Goal: Transaction & Acquisition: Purchase product/service

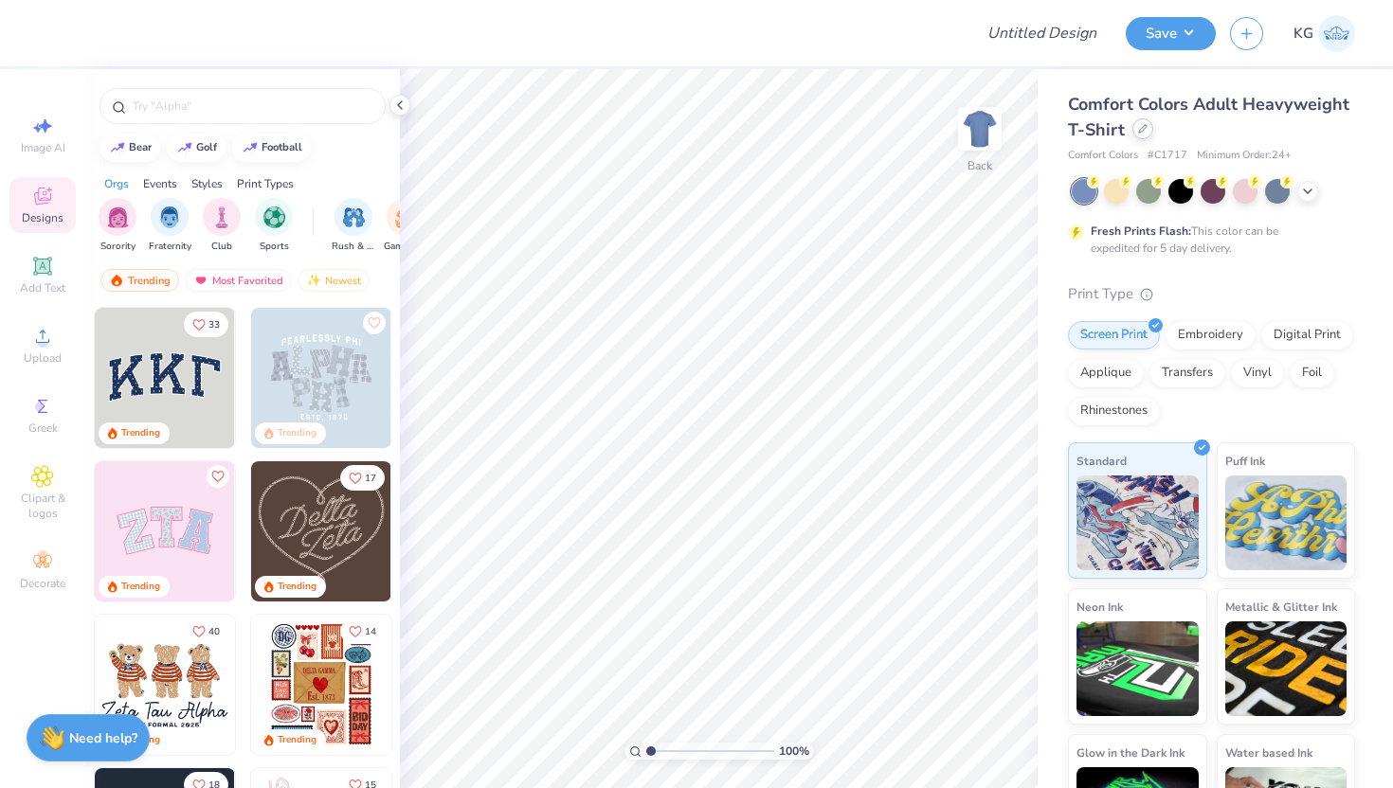
click at [1148, 134] on div at bounding box center [1142, 128] width 21 height 21
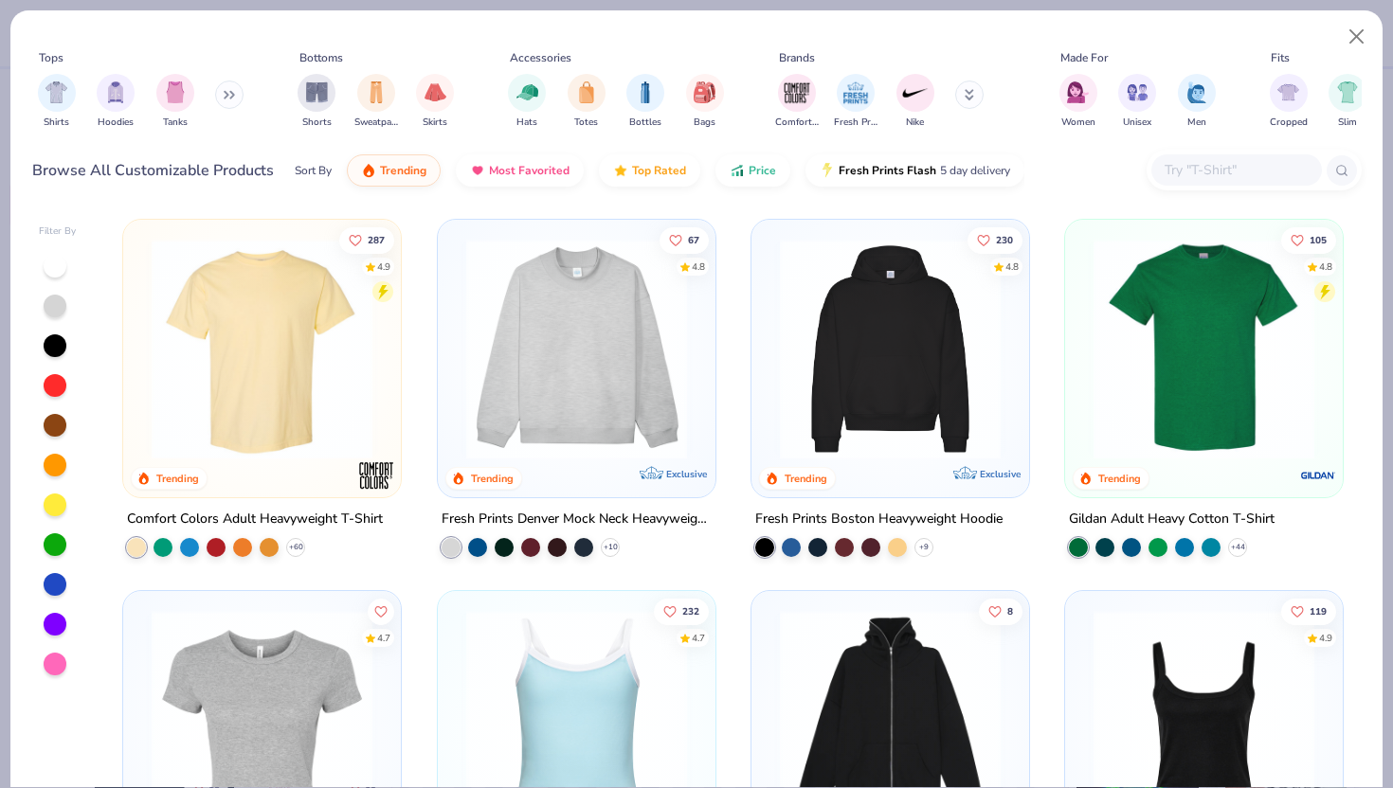
click at [231, 104] on button at bounding box center [229, 95] width 28 height 28
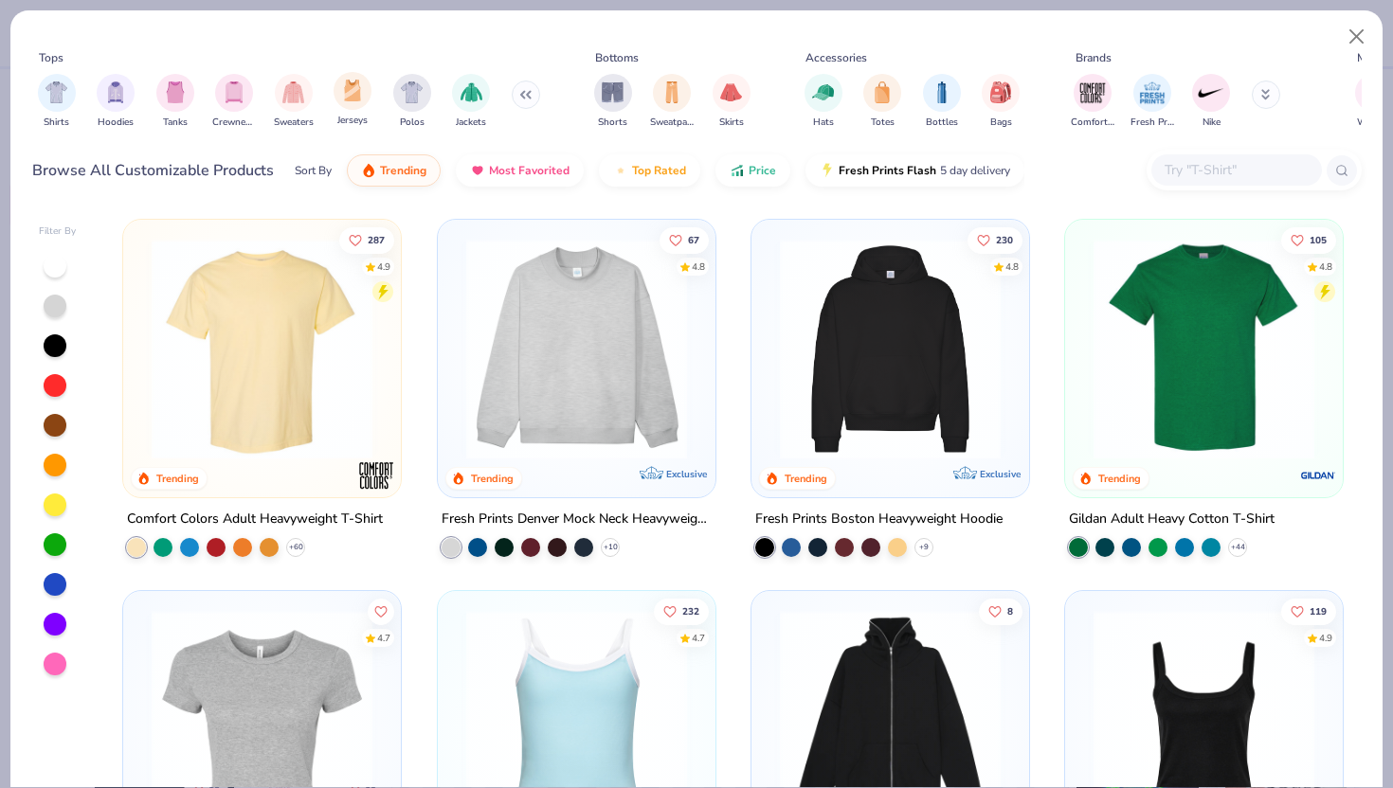
click at [354, 109] on div "Jerseys" at bounding box center [352, 100] width 38 height 56
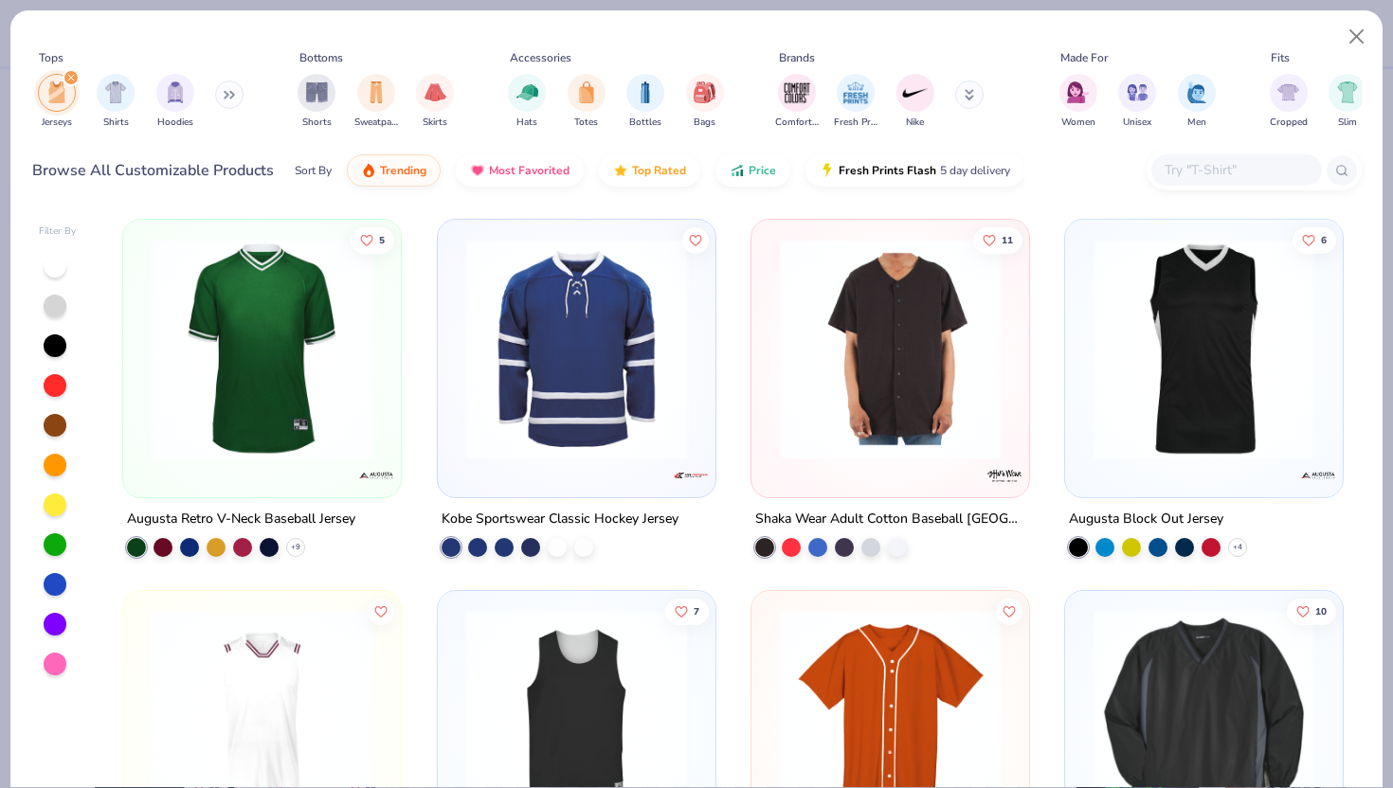
click at [70, 74] on icon "filter for Jerseys" at bounding box center [71, 78] width 8 height 8
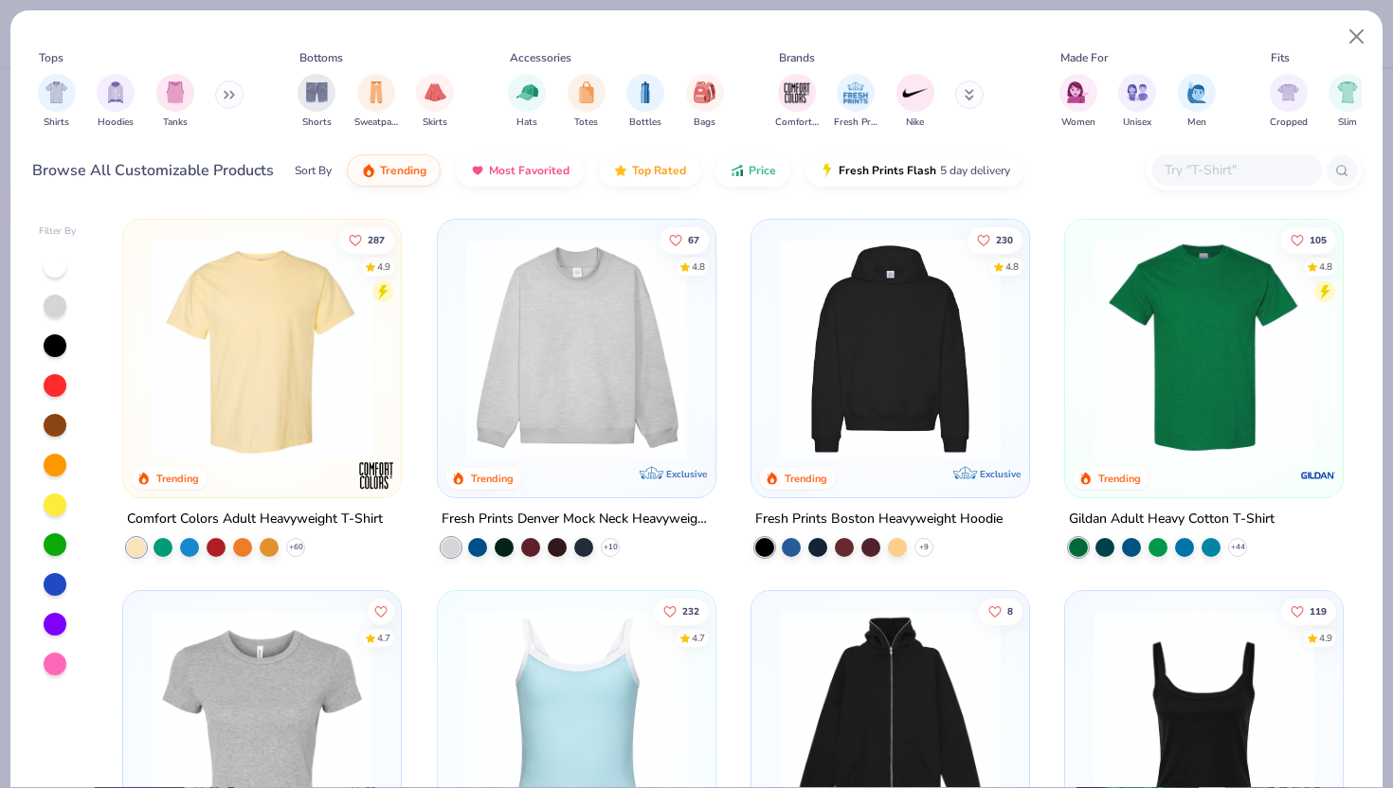
click at [1201, 171] on input "text" at bounding box center [1235, 170] width 146 height 22
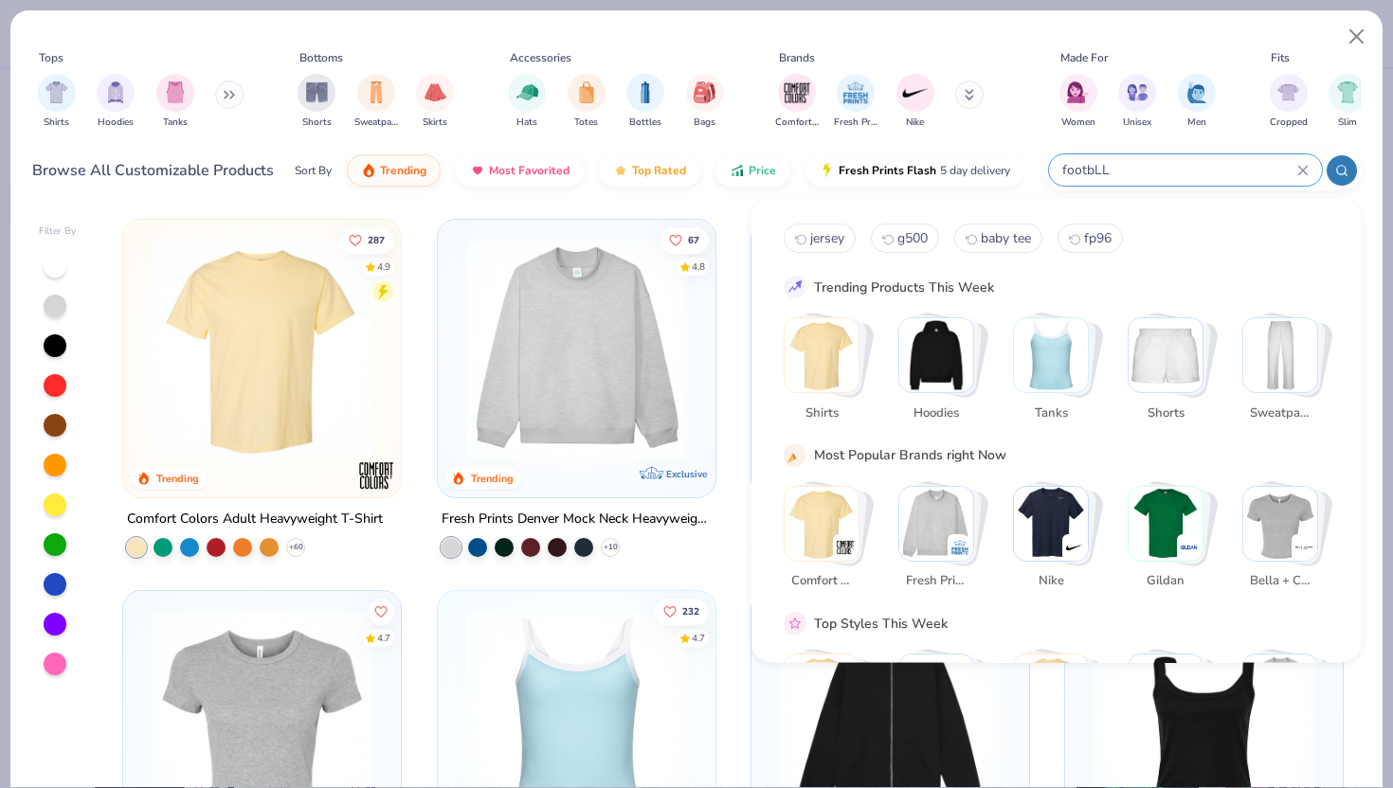
type input "footbLL"
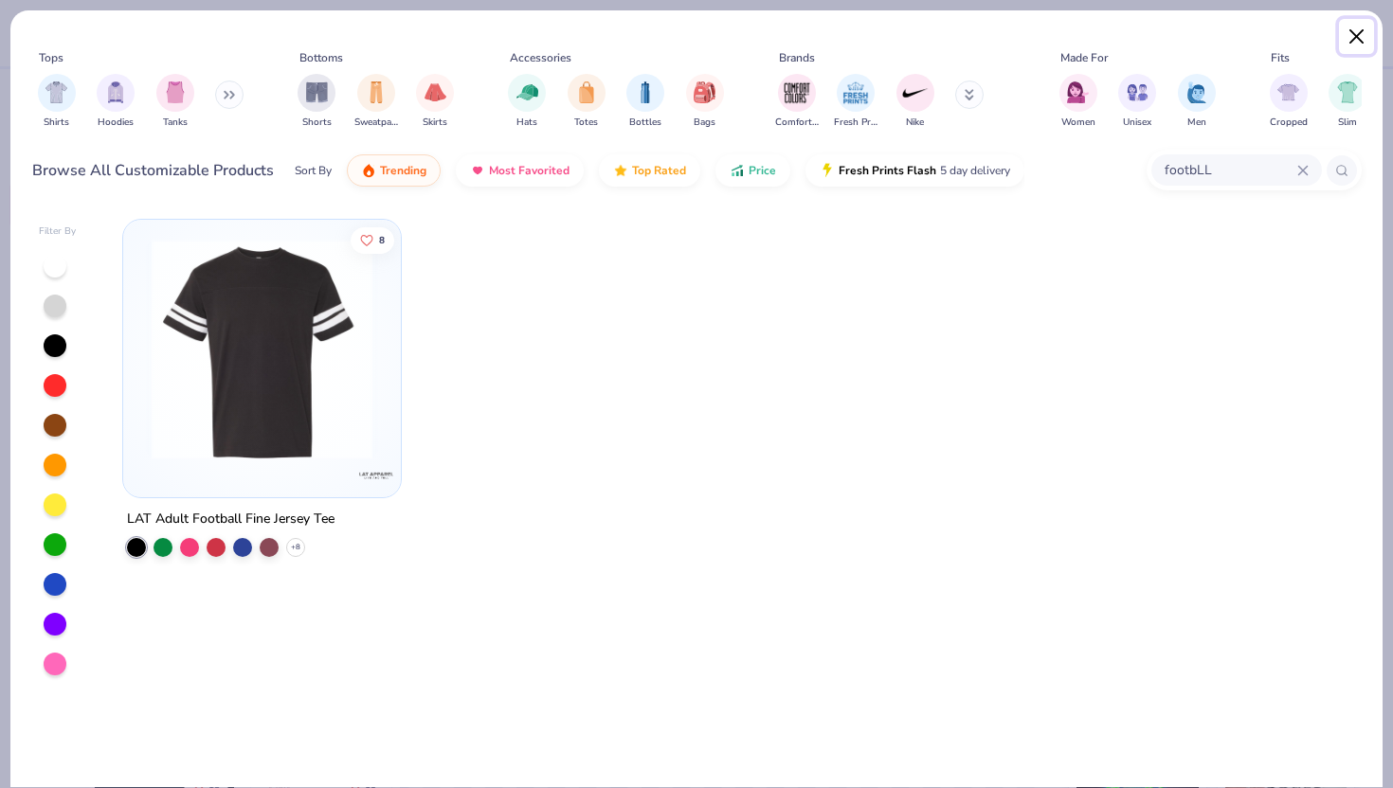
click at [1346, 26] on button "Close" at bounding box center [1357, 37] width 36 height 36
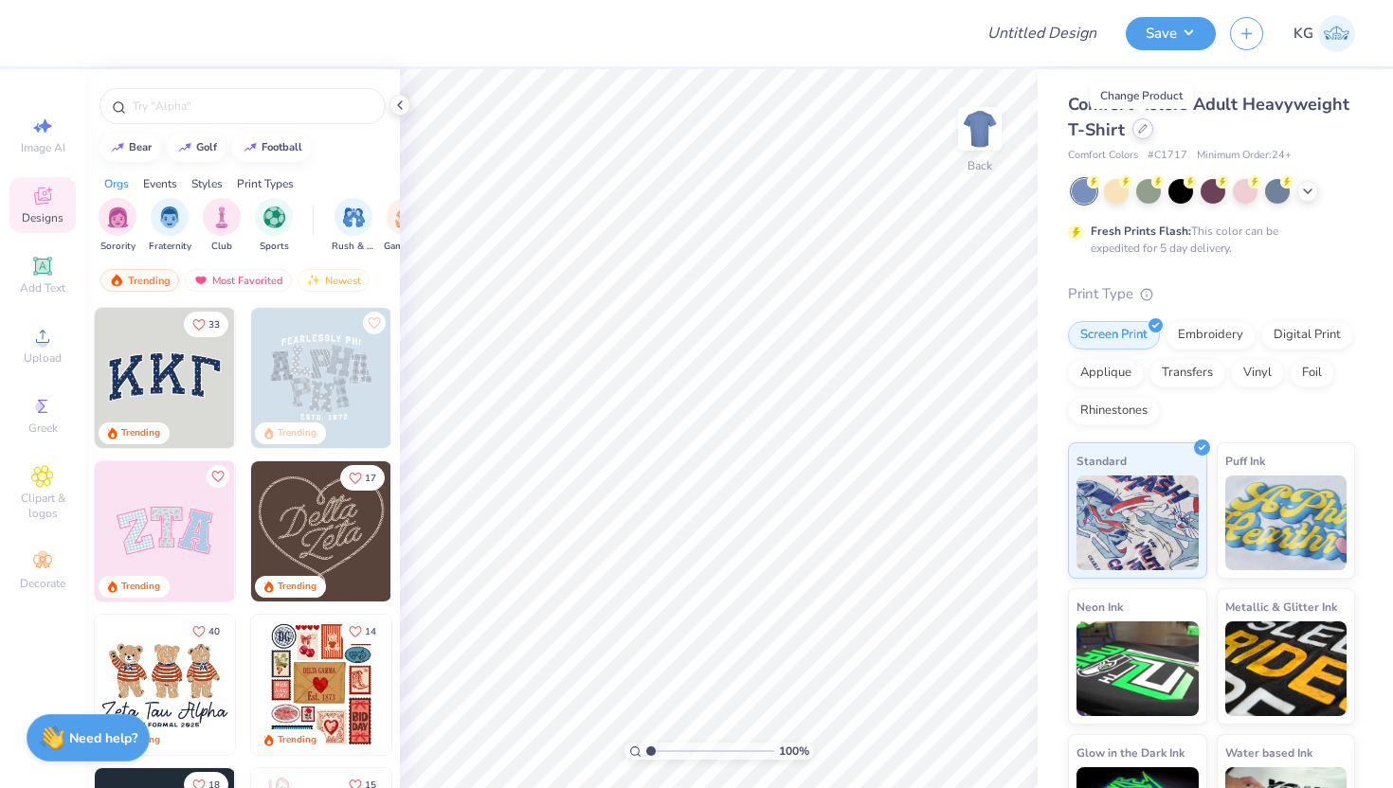
click at [1142, 132] on icon at bounding box center [1142, 128] width 9 height 9
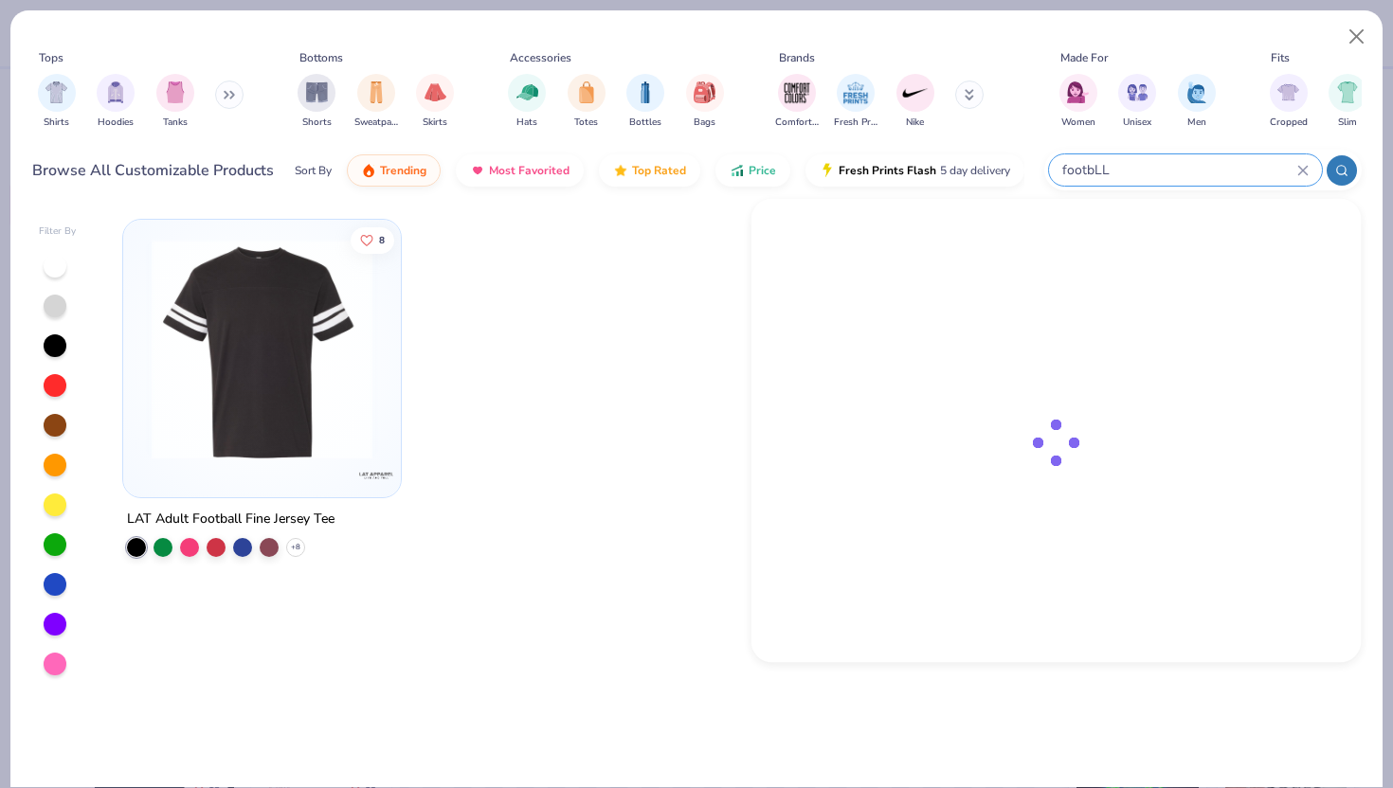
click at [1294, 172] on input "footbLL" at bounding box center [1178, 170] width 237 height 22
click at [1307, 171] on div "footbLL" at bounding box center [1185, 169] width 273 height 31
click at [855, 99] on img "filter for Fresh Prints" at bounding box center [855, 91] width 28 height 28
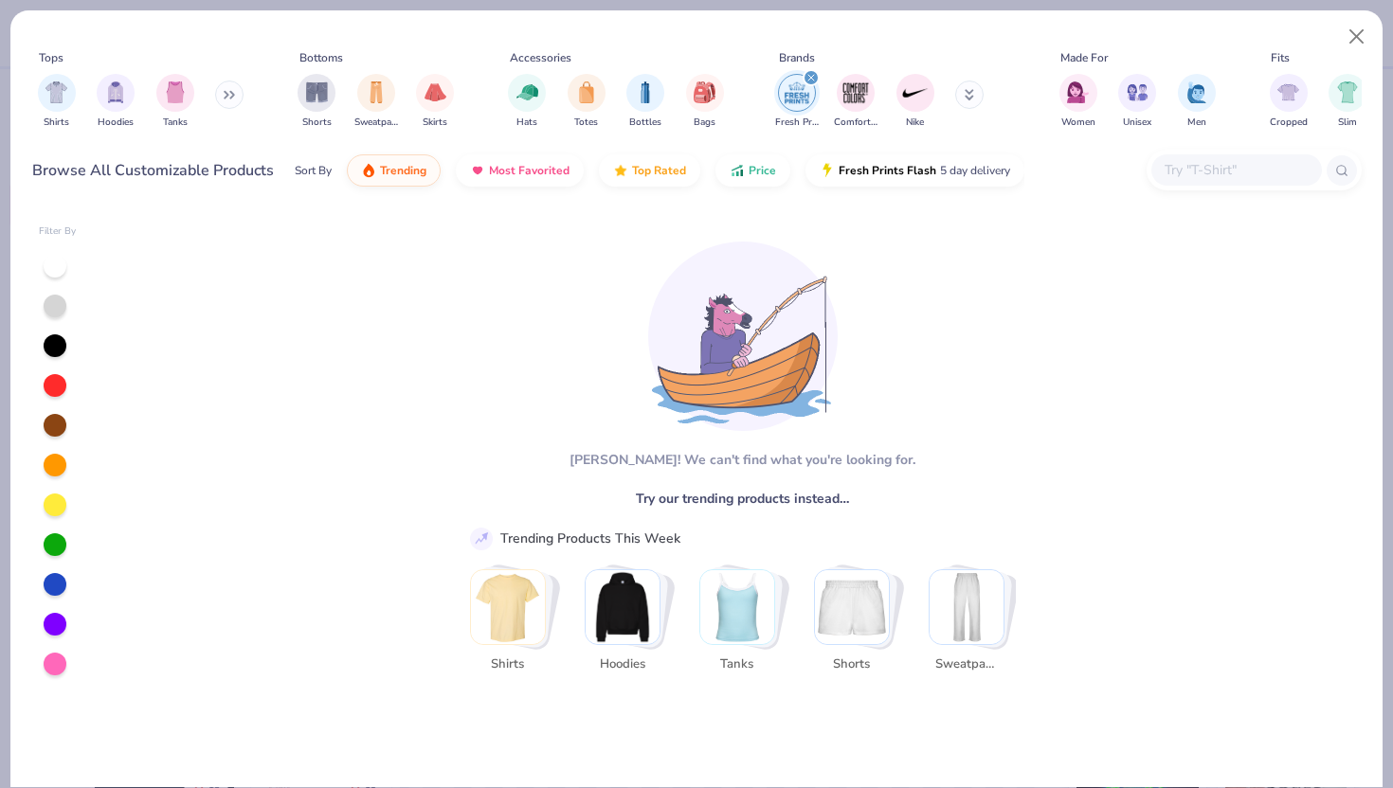
click at [577, 619] on div "Shirts Hoodies Tanks Shorts Sweatpants" at bounding box center [743, 625] width 546 height 113
click at [637, 622] on img "Stack Card Button Hoodies" at bounding box center [622, 607] width 74 height 74
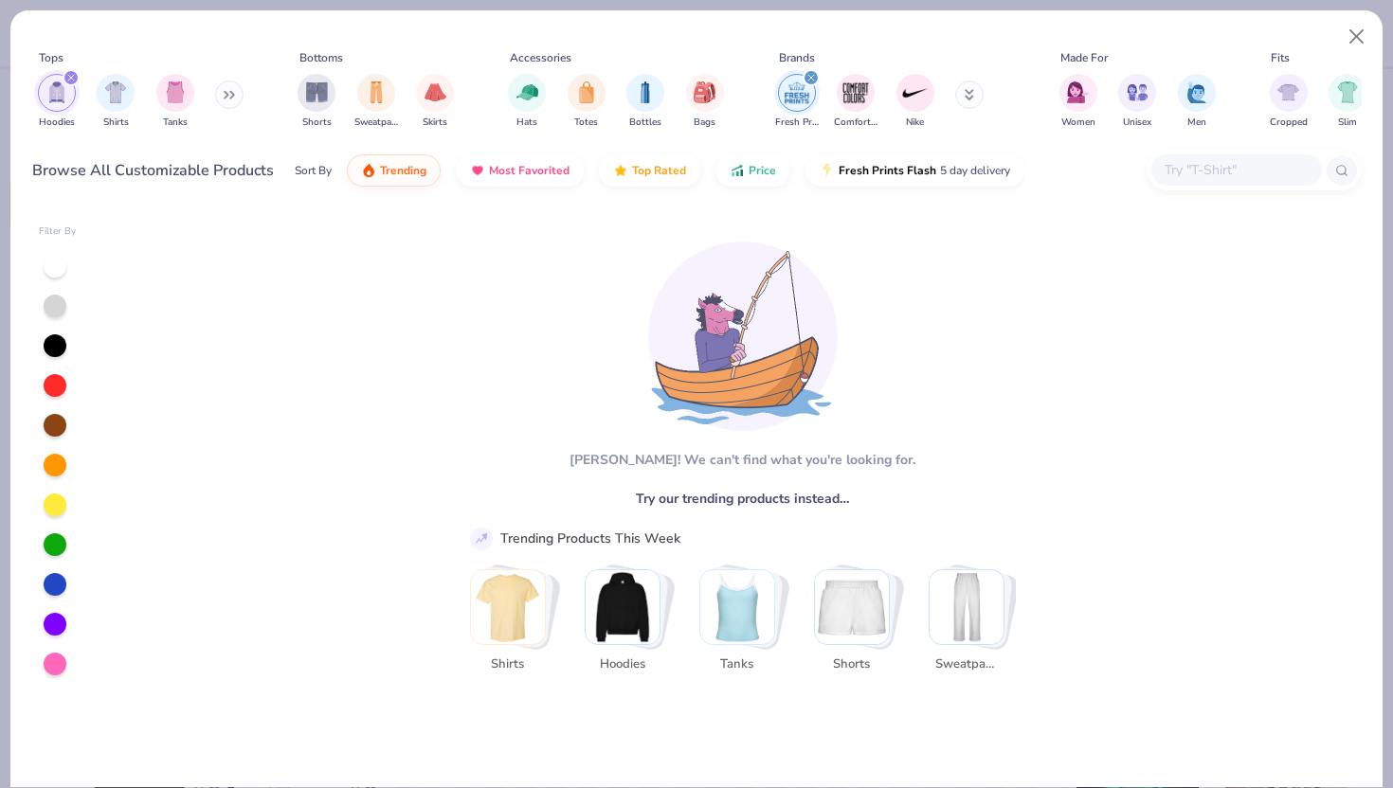
click at [637, 622] on img "Stack Card Button Hoodies" at bounding box center [622, 607] width 74 height 74
click at [71, 81] on icon "filter for Hoodies" at bounding box center [71, 78] width 8 height 8
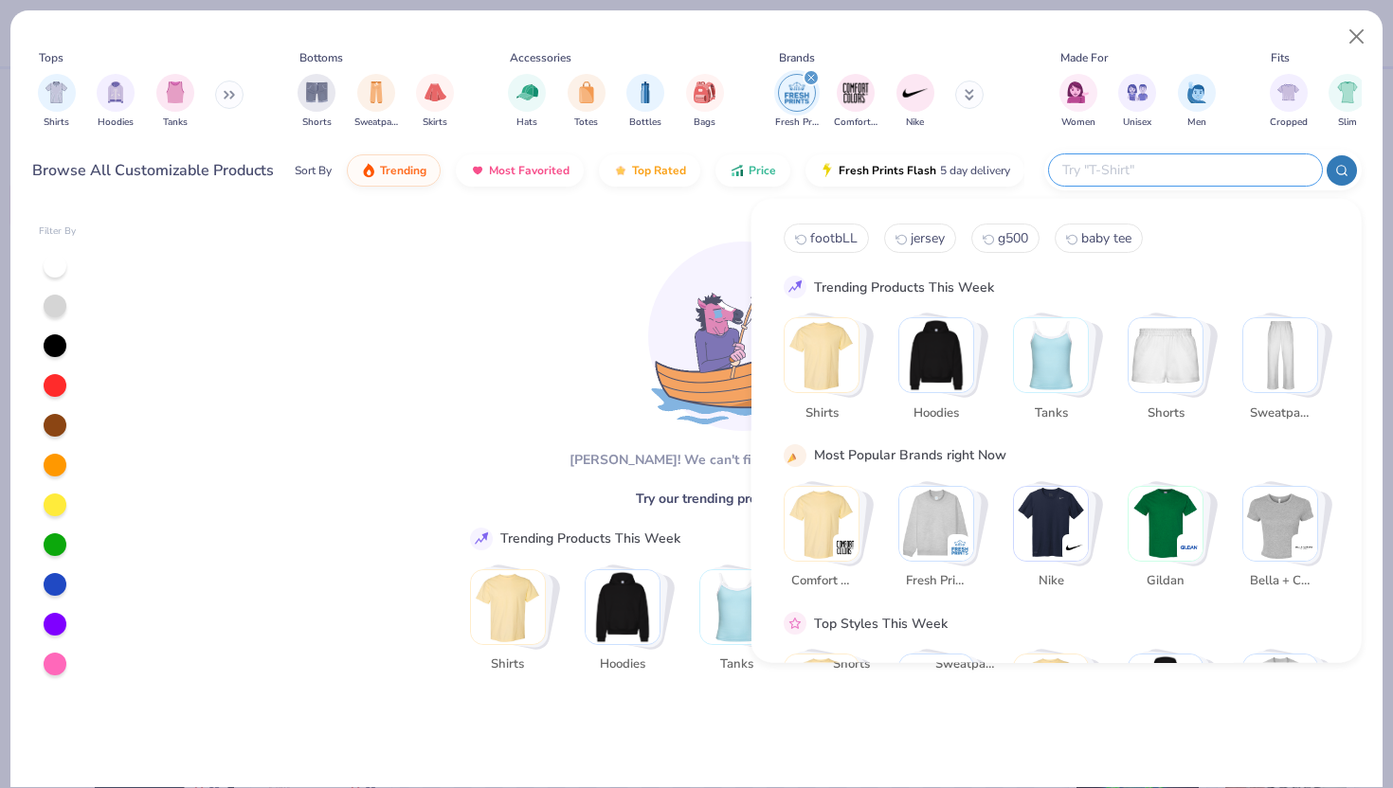
click at [1203, 163] on input "text" at bounding box center [1184, 170] width 248 height 22
click at [936, 345] on img "Stack Card Button Hoodies" at bounding box center [936, 355] width 74 height 74
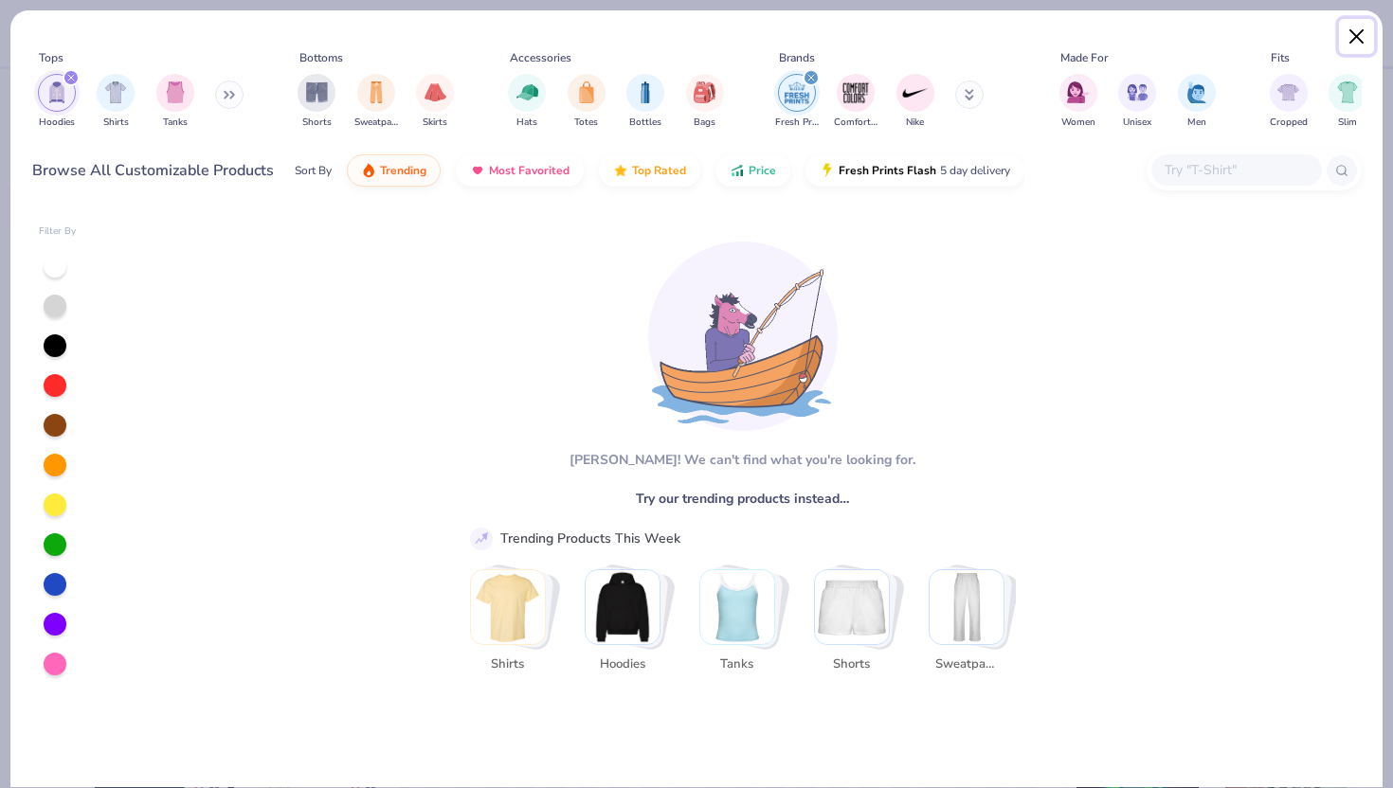
click at [1355, 33] on button "Close" at bounding box center [1357, 37] width 36 height 36
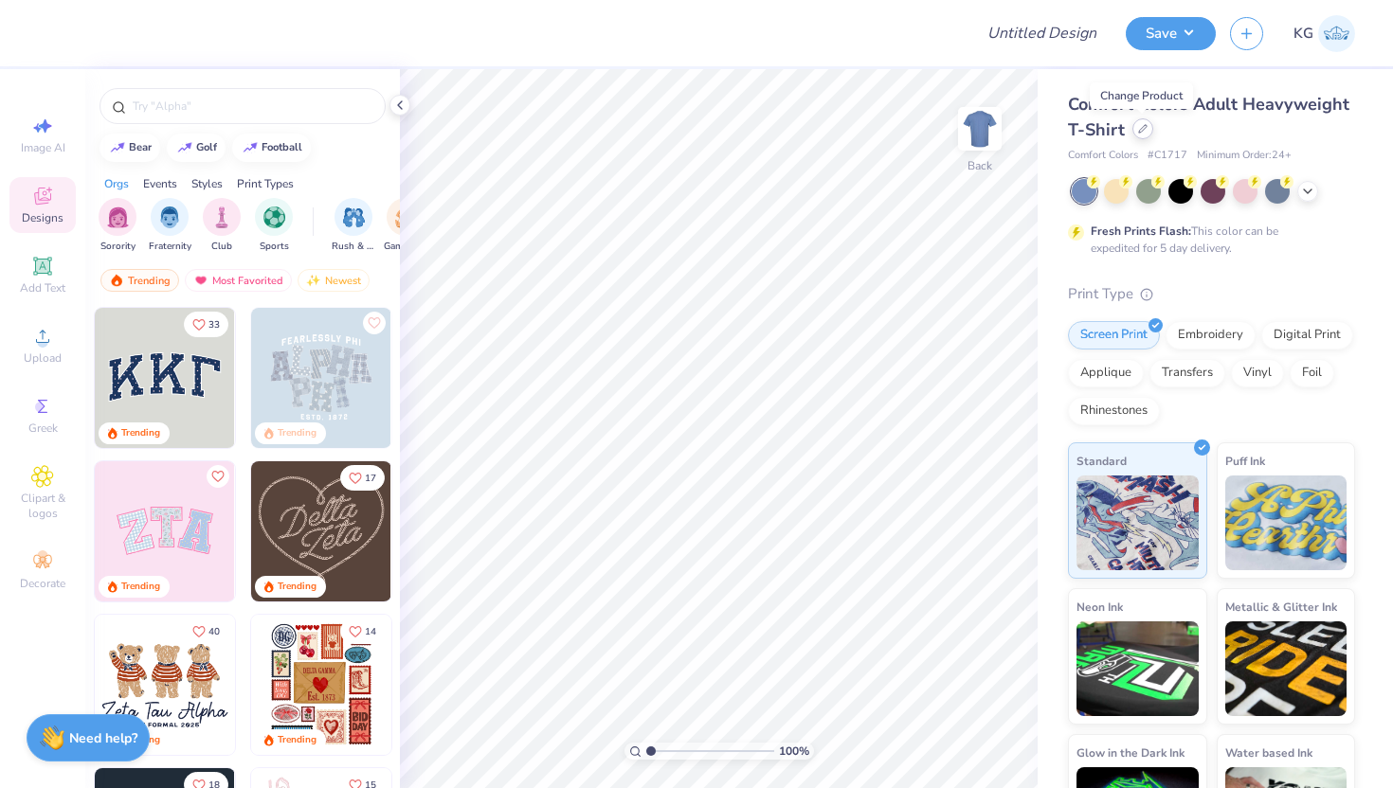
click at [1141, 134] on div at bounding box center [1142, 128] width 21 height 21
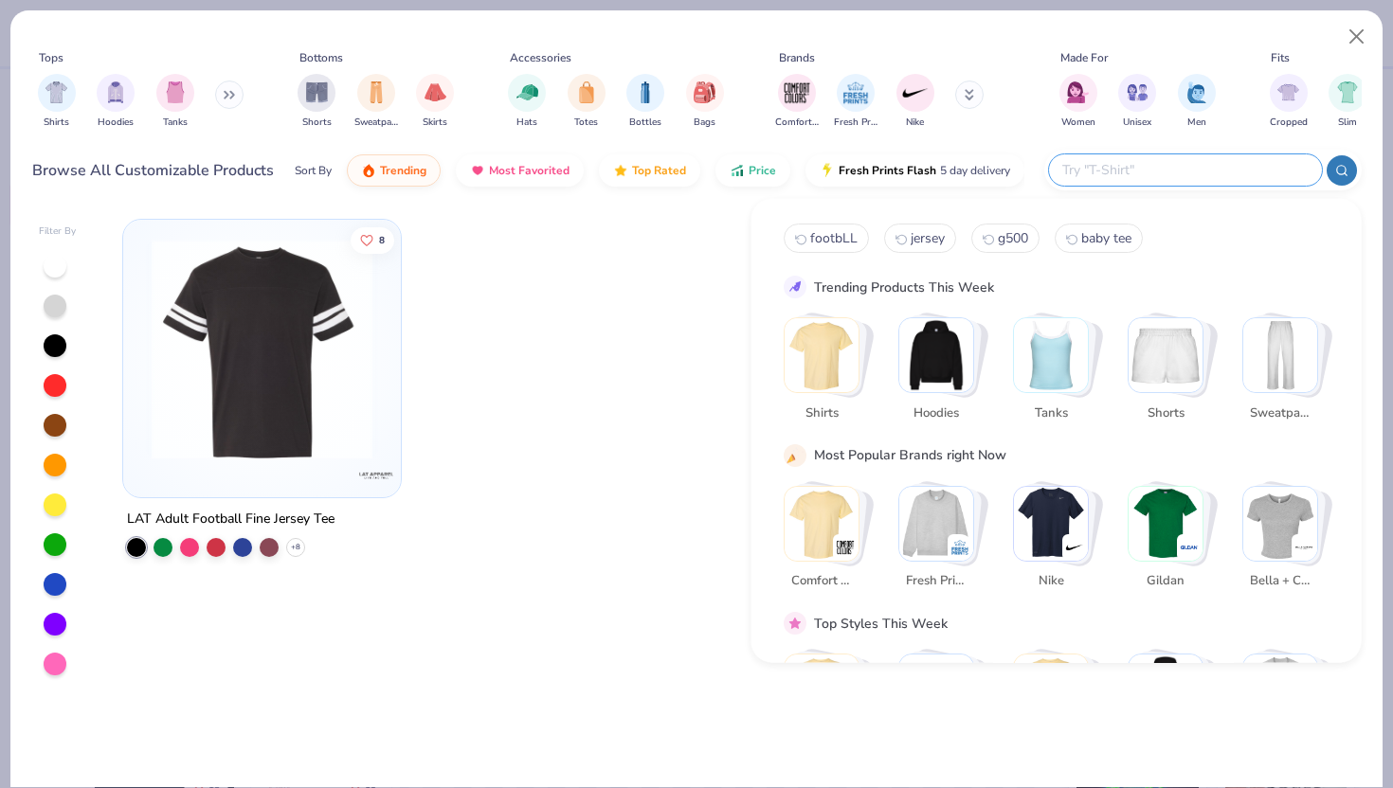
click at [1180, 170] on input "text" at bounding box center [1184, 170] width 248 height 22
type input "hoodie"
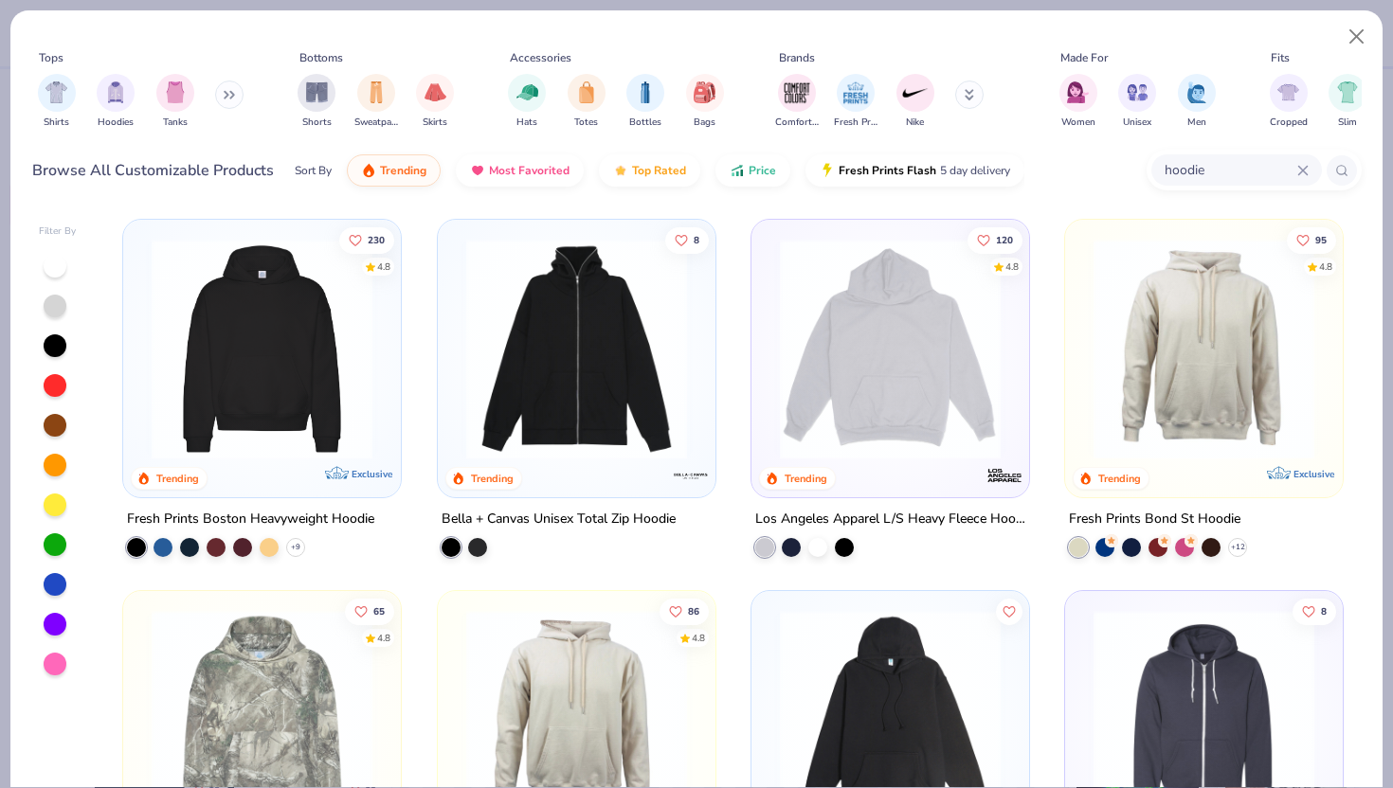
click at [323, 359] on img at bounding box center [262, 349] width 240 height 221
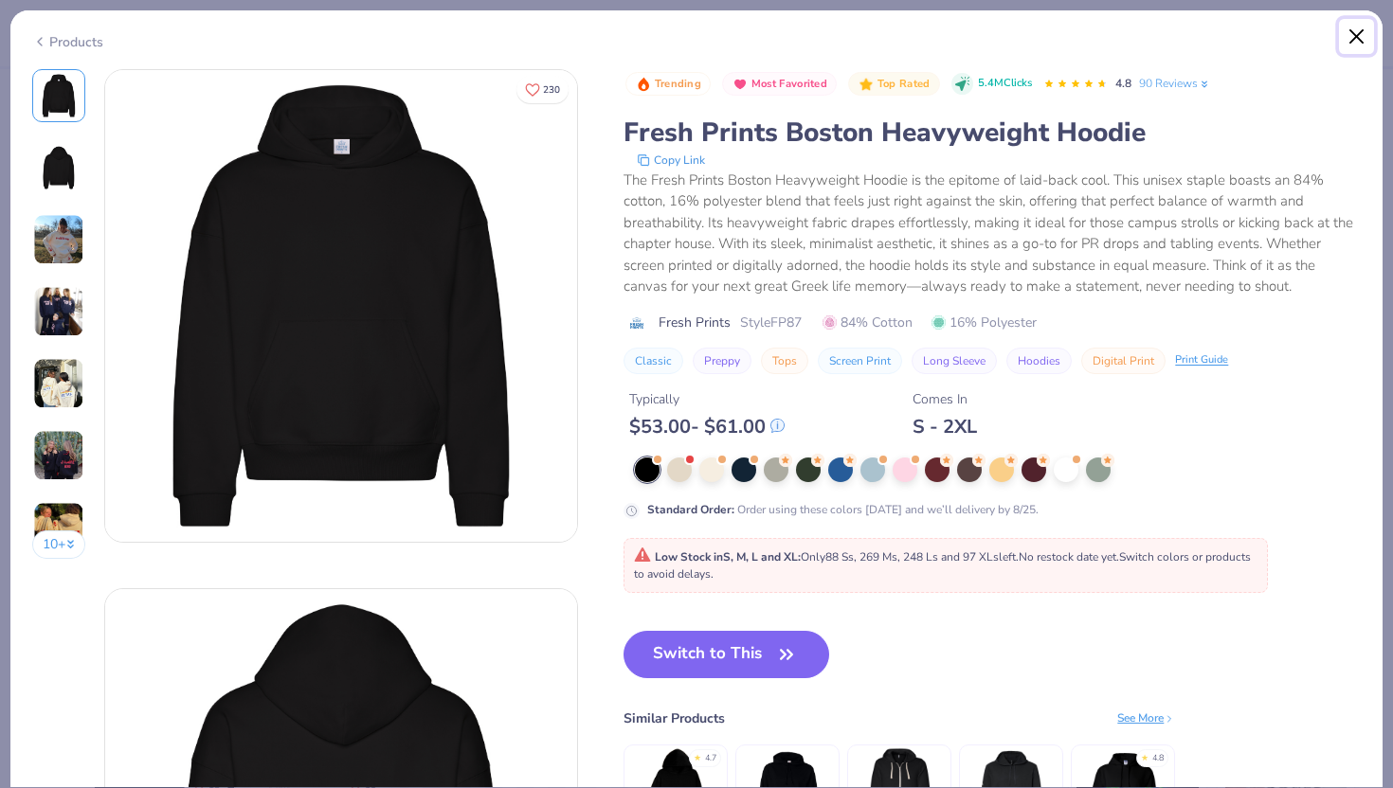
click at [1357, 37] on button "Close" at bounding box center [1357, 37] width 36 height 36
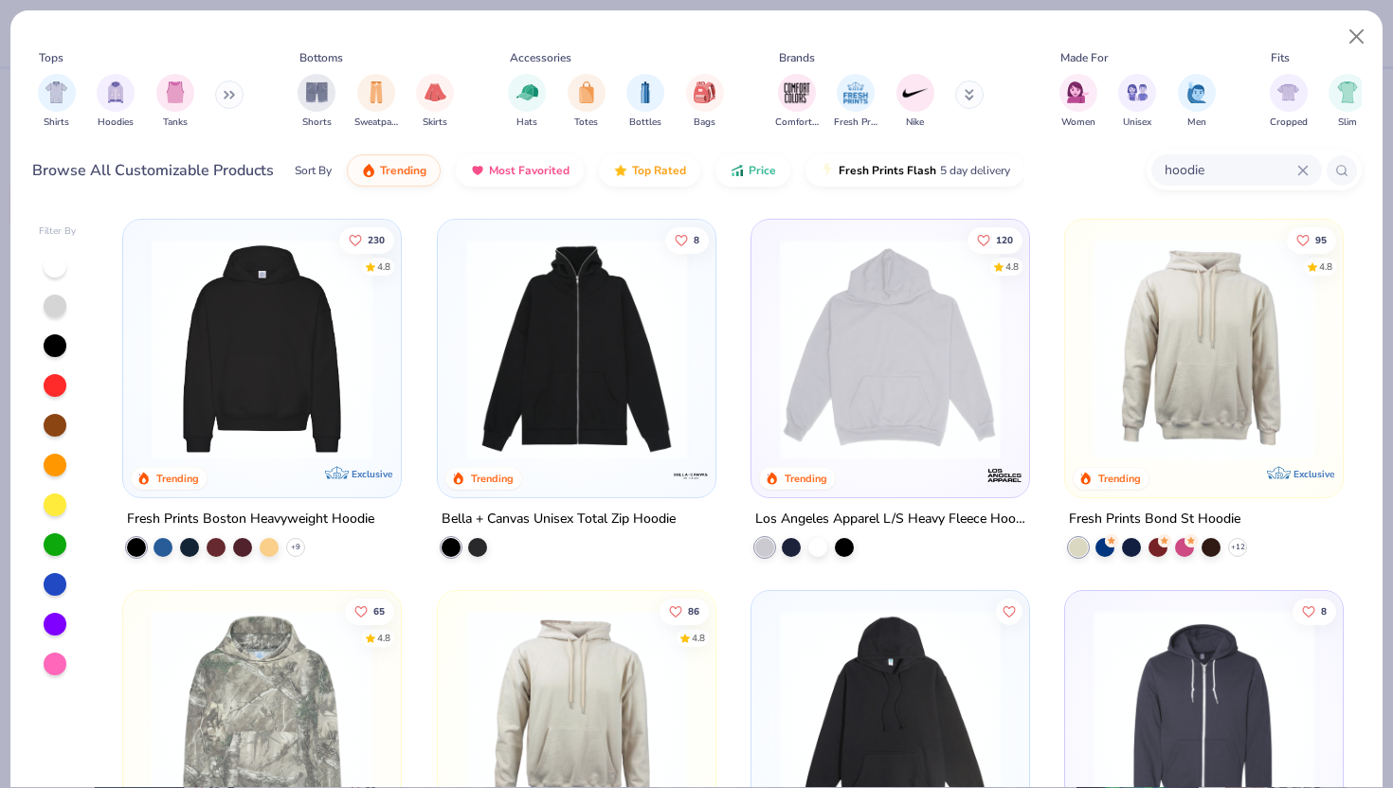
click at [1305, 167] on icon at bounding box center [1302, 170] width 9 height 9
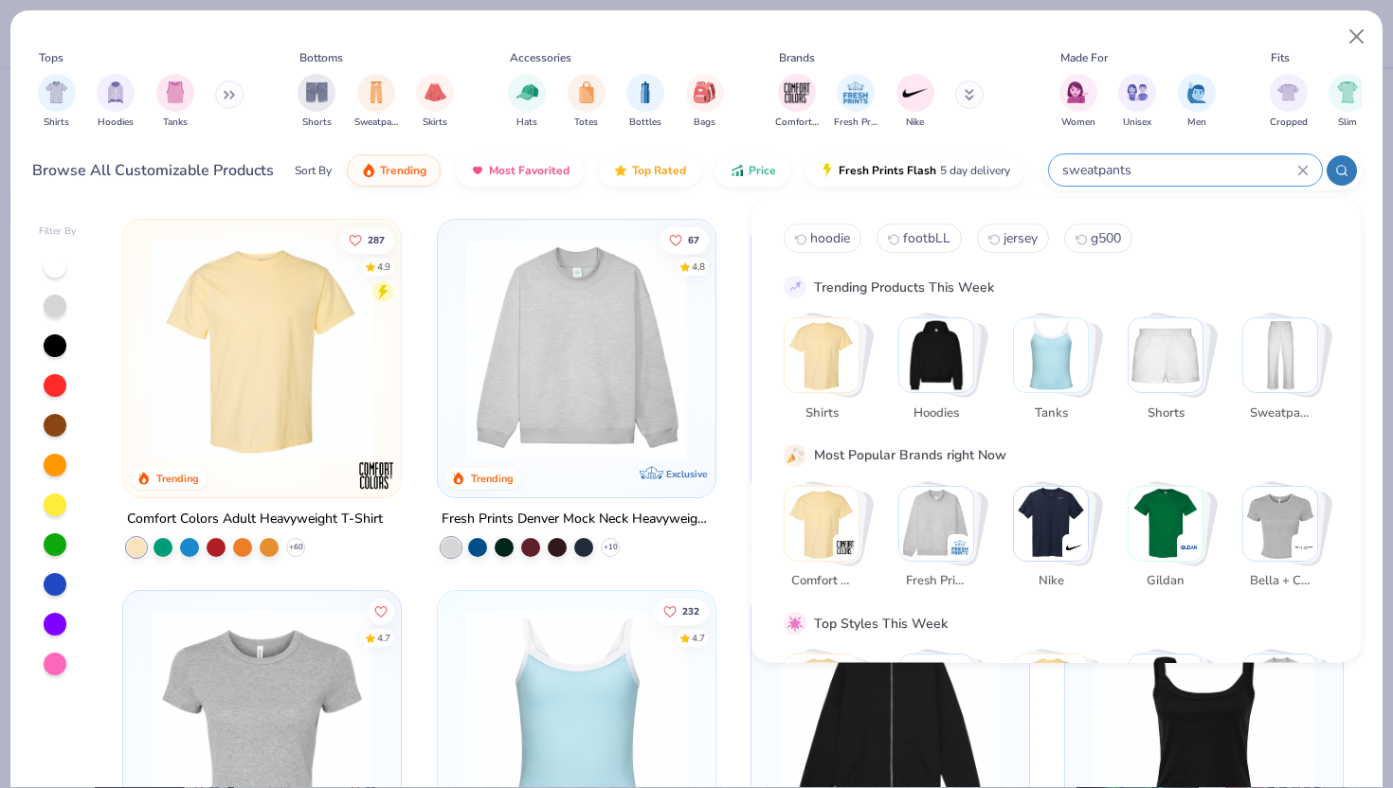
type input "sweatpants"
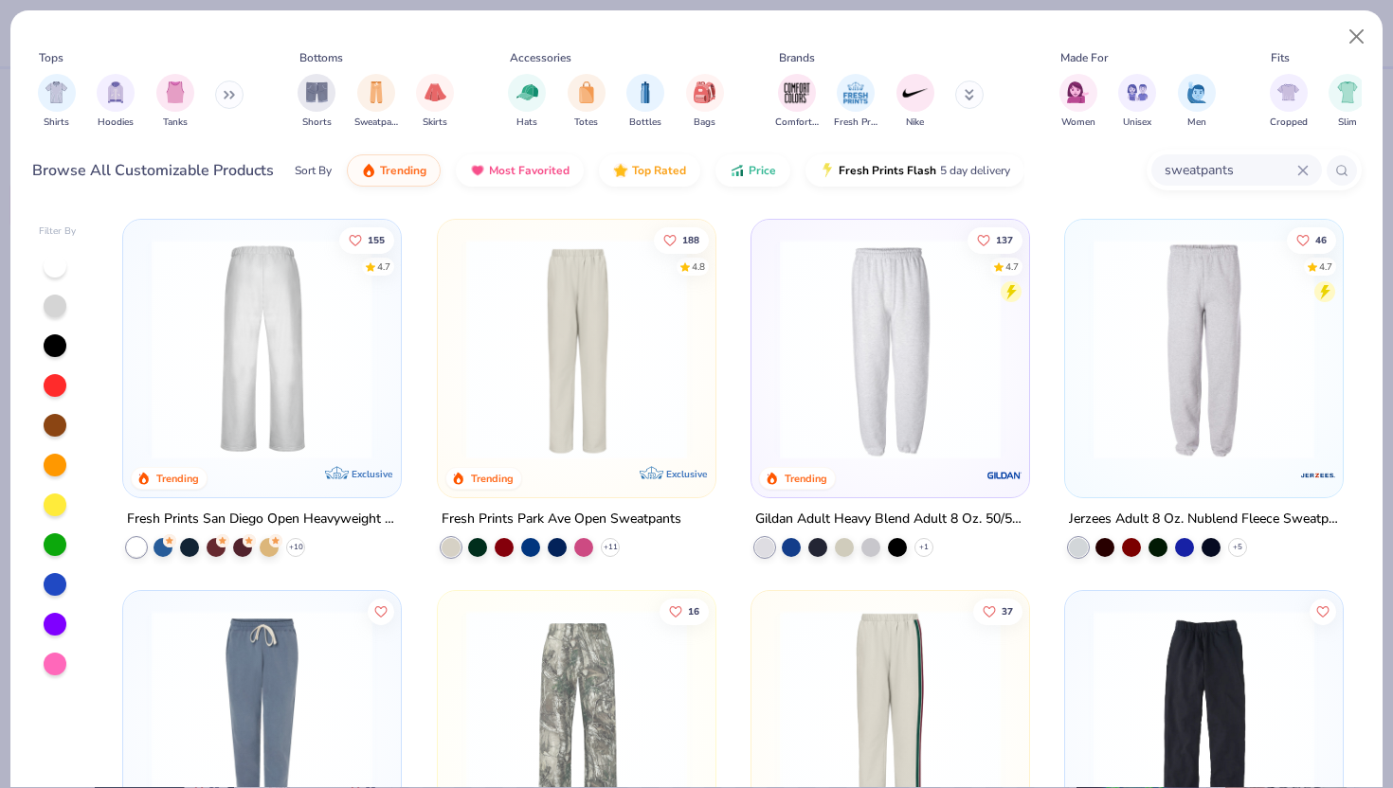
click at [283, 390] on img at bounding box center [262, 349] width 240 height 221
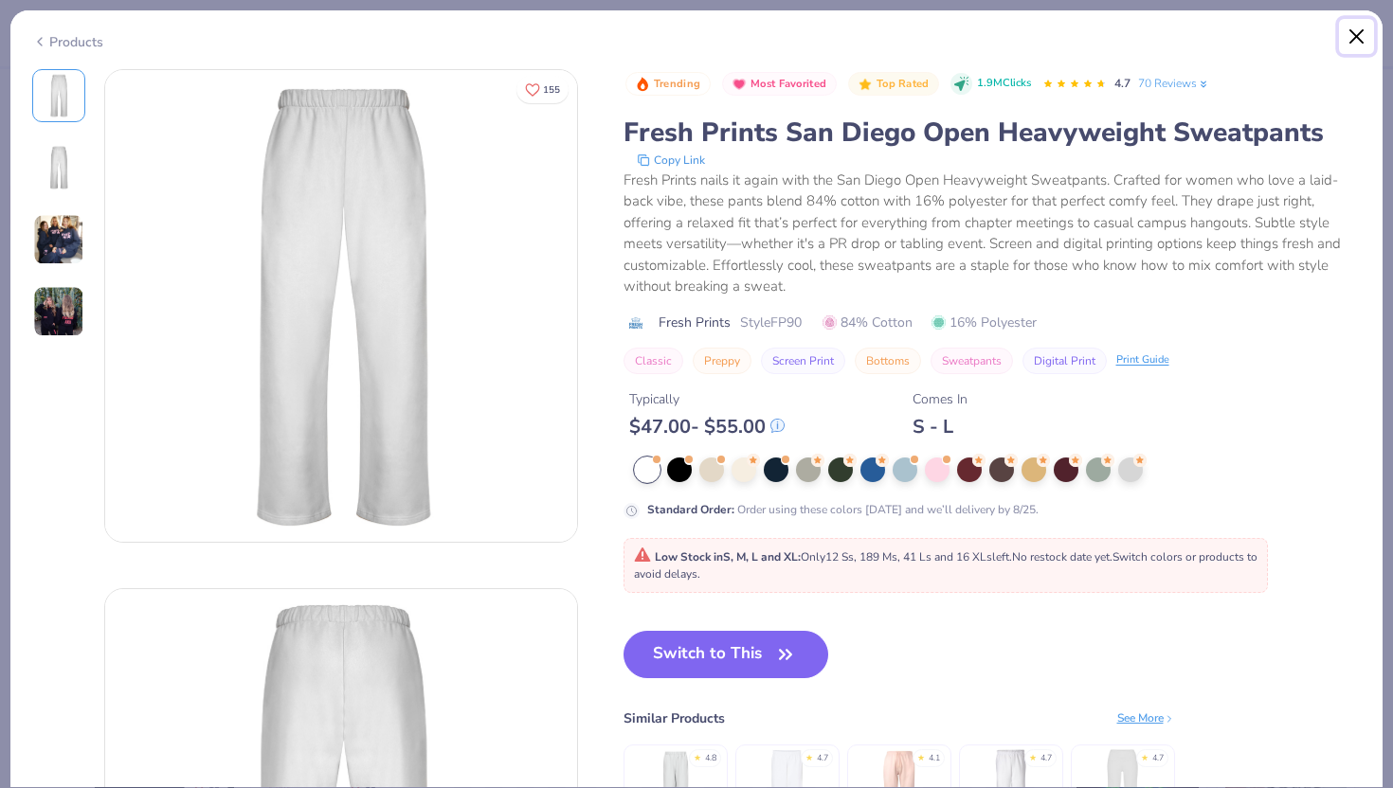
click at [1358, 34] on button "Close" at bounding box center [1357, 37] width 36 height 36
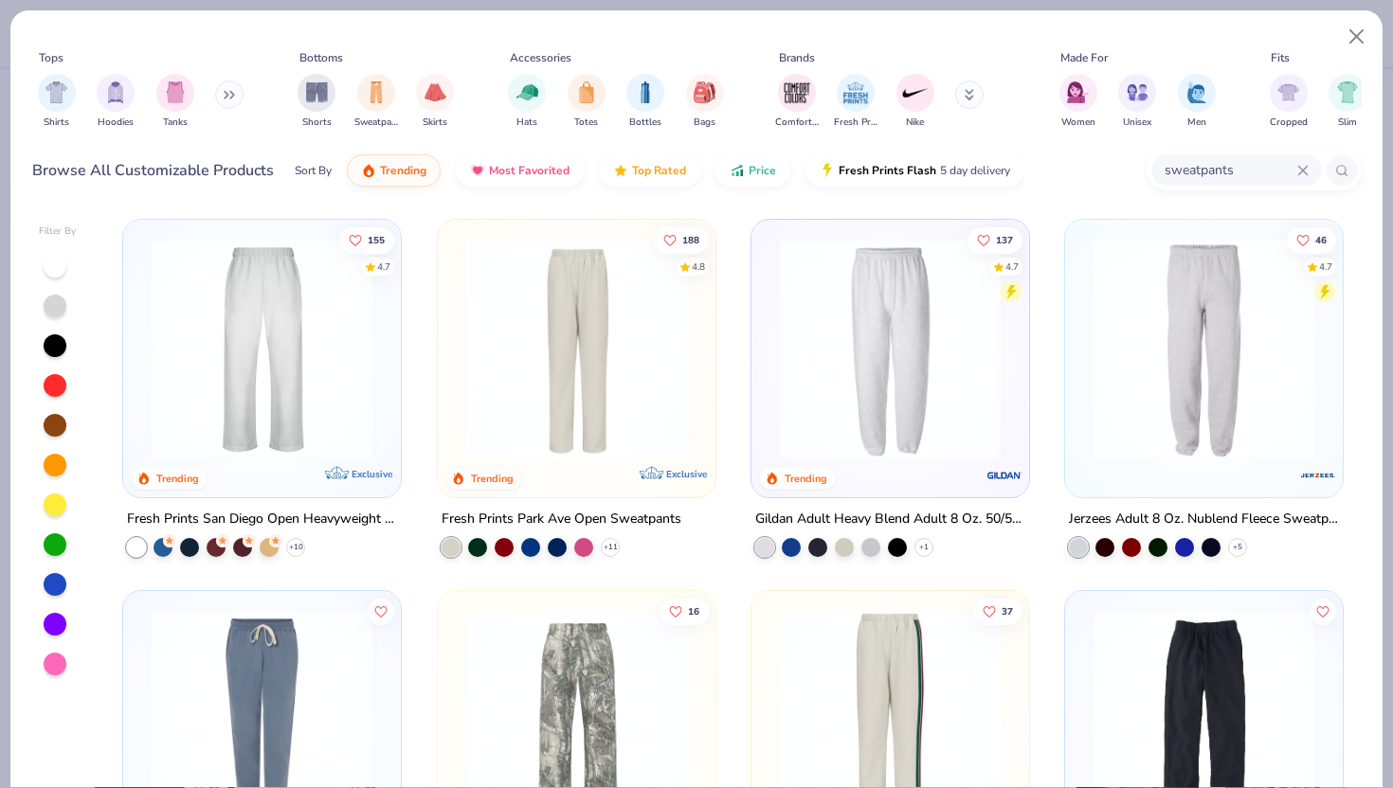
click at [1304, 166] on icon at bounding box center [1302, 170] width 11 height 11
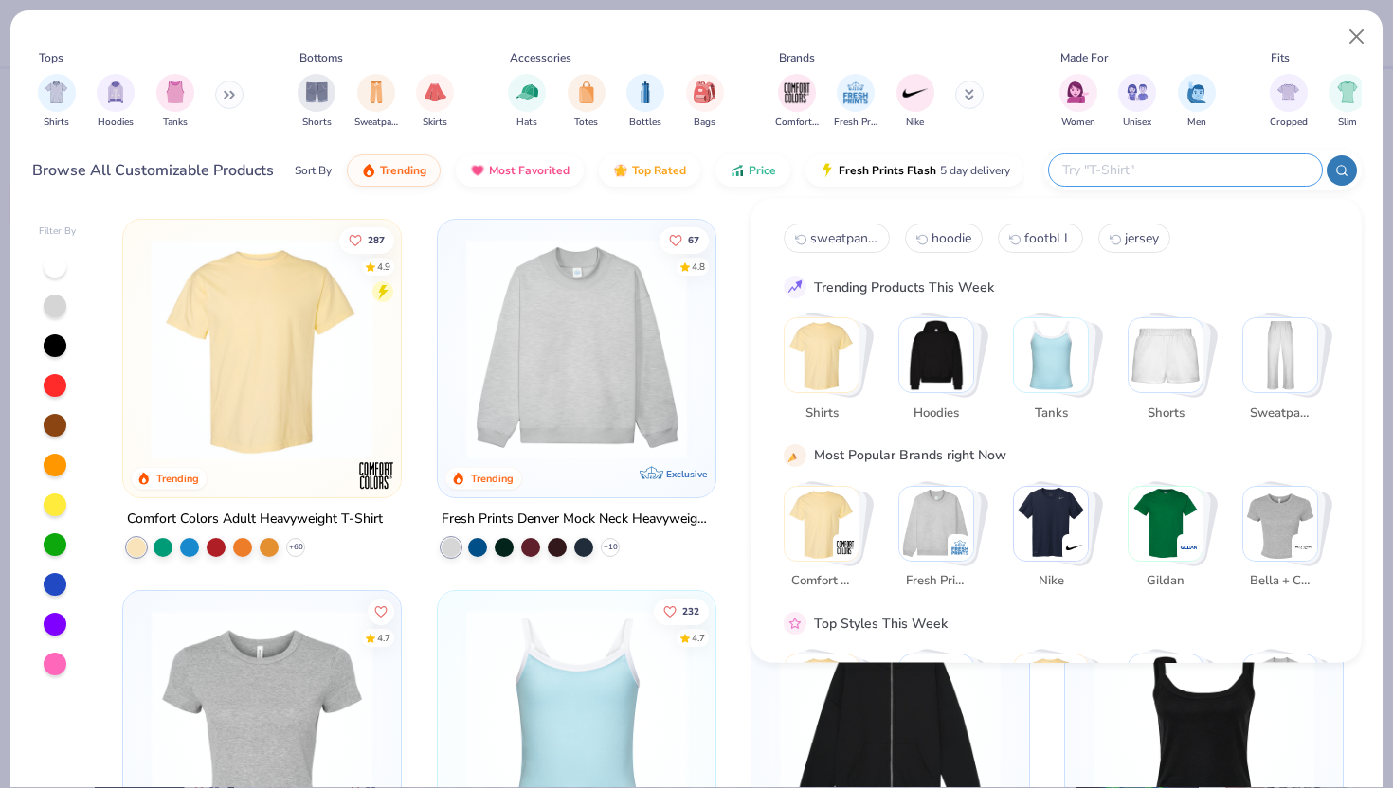
click at [938, 375] on img "Stack Card Button Hoodies" at bounding box center [936, 355] width 74 height 74
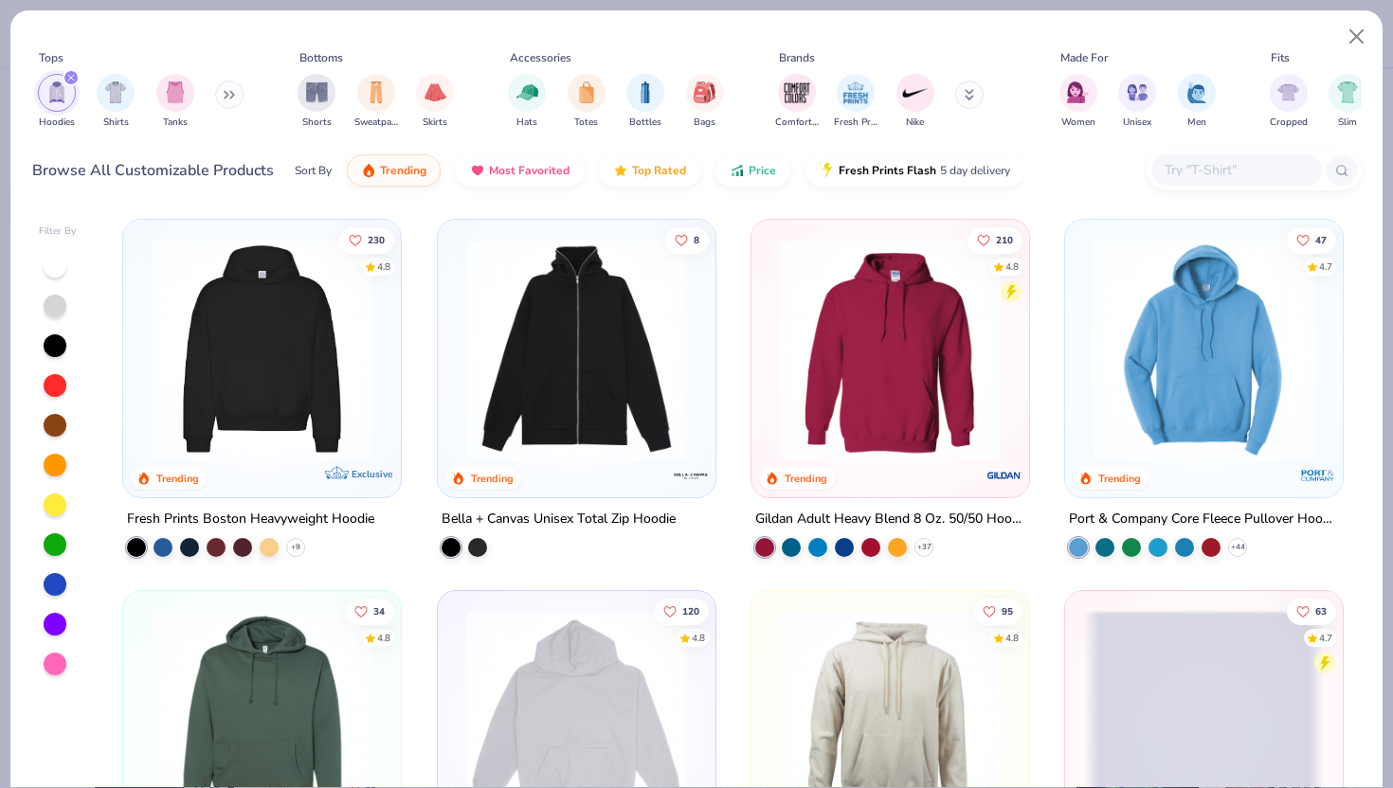
click at [273, 393] on img at bounding box center [262, 349] width 240 height 221
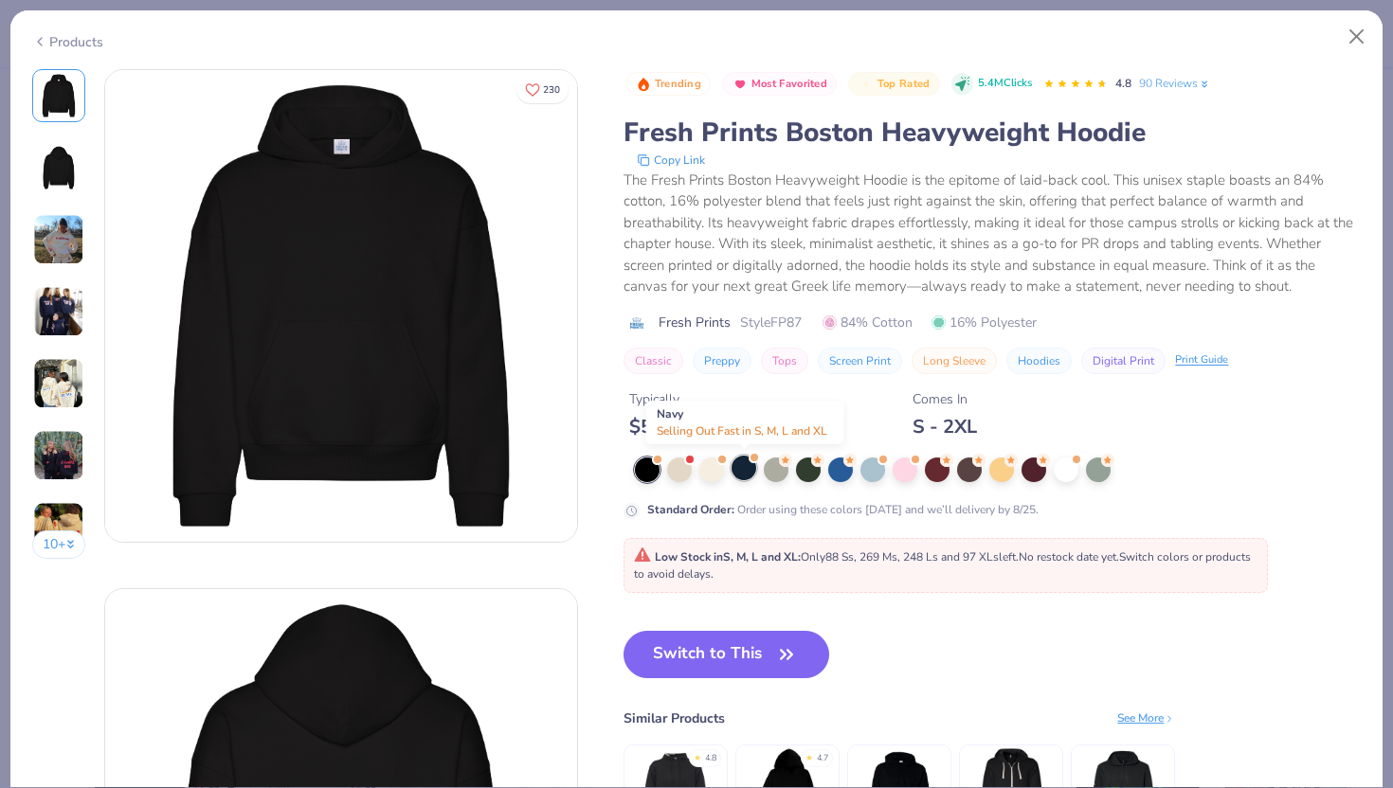
click at [755, 467] on div at bounding box center [743, 468] width 25 height 25
